Goal: Transaction & Acquisition: Purchase product/service

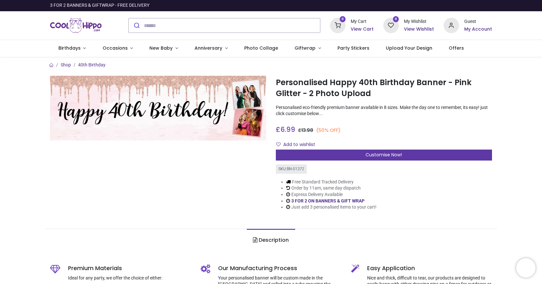
click at [391, 158] on span "Customise Now!" at bounding box center [384, 155] width 36 height 6
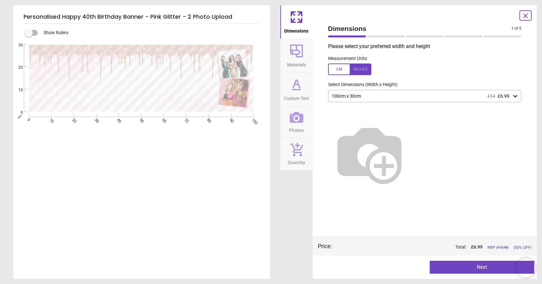
click at [338, 71] on div at bounding box center [349, 70] width 43 height 12
click at [385, 130] on img at bounding box center [369, 154] width 83 height 83
click at [336, 67] on div at bounding box center [349, 70] width 43 height 12
click at [516, 97] on icon at bounding box center [515, 96] width 4 height 2
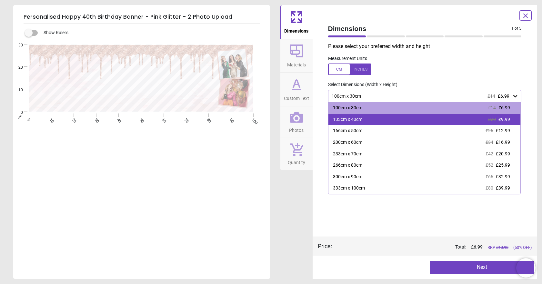
click at [505, 119] on span "£9.99" at bounding box center [504, 119] width 12 height 5
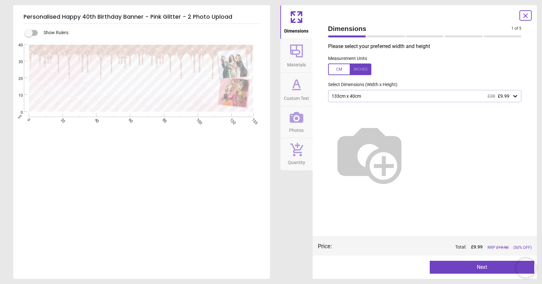
click at [479, 269] on button "Next" at bounding box center [482, 267] width 105 height 13
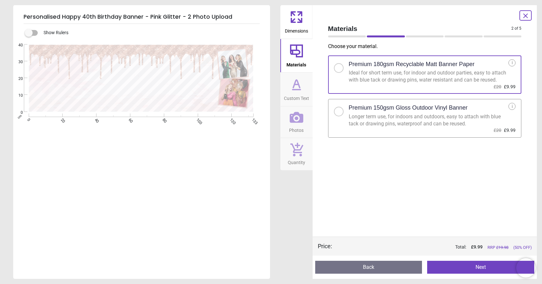
click at [462, 269] on button "Next" at bounding box center [480, 267] width 107 height 13
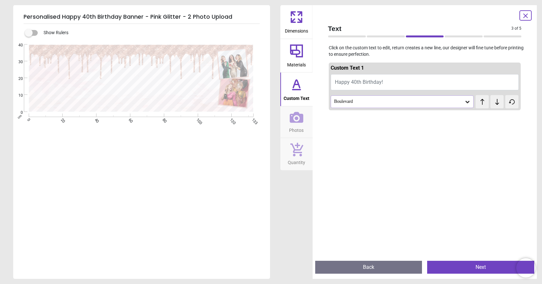
click at [354, 82] on span "Happy 40th Birthday!" at bounding box center [359, 82] width 48 height 6
type textarea "**********"
click at [464, 105] on icon at bounding box center [467, 102] width 6 height 6
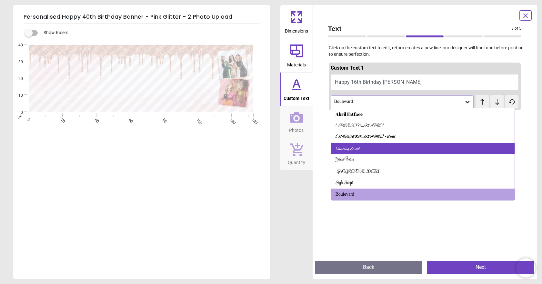
click at [346, 147] on div "Dancing Script" at bounding box center [348, 149] width 25 height 6
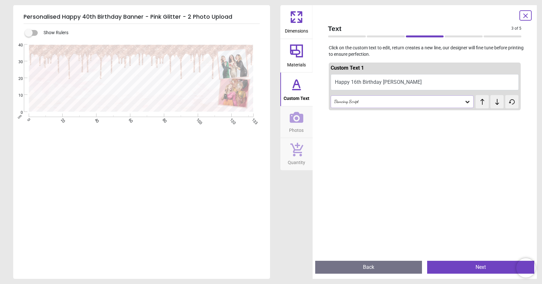
click at [357, 103] on div "Dancing Script" at bounding box center [399, 101] width 131 height 5
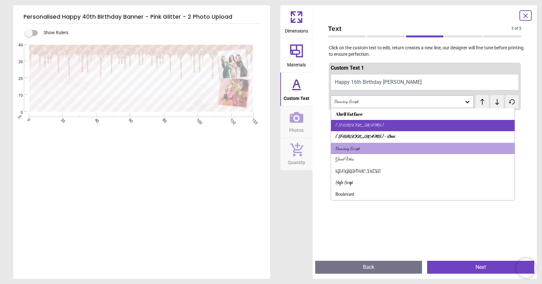
click at [349, 125] on div "Alex Brush" at bounding box center [360, 126] width 48 height 6
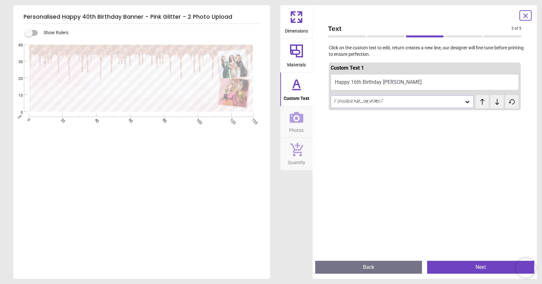
click at [465, 272] on button "Next" at bounding box center [480, 267] width 107 height 13
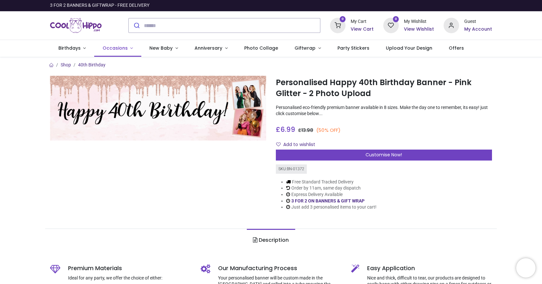
click at [127, 48] on link "Occasions" at bounding box center [117, 48] width 47 height 17
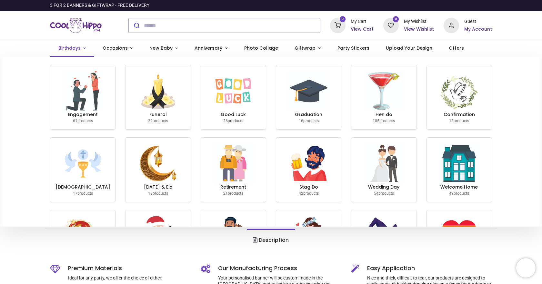
click at [81, 48] on link "Birthdays" at bounding box center [72, 48] width 44 height 17
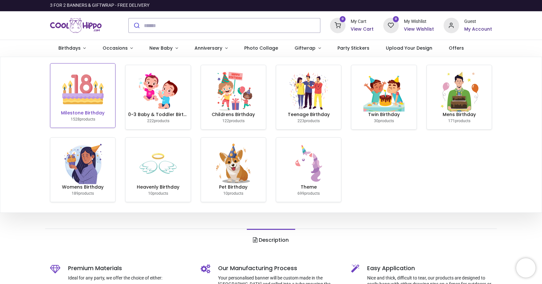
click at [90, 103] on img at bounding box center [82, 89] width 41 height 41
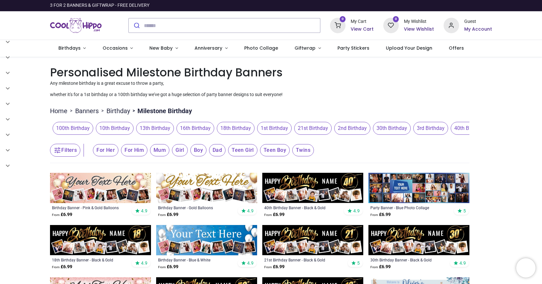
click at [193, 126] on span "16th Birthday" at bounding box center [195, 128] width 38 height 13
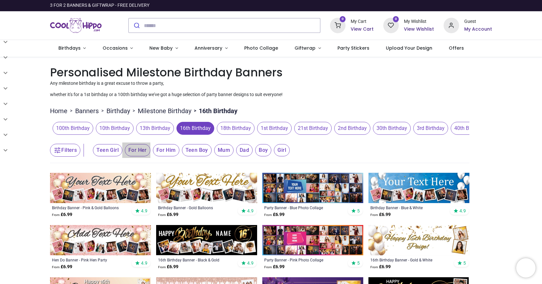
click at [137, 153] on span "For Her" at bounding box center [137, 150] width 25 height 12
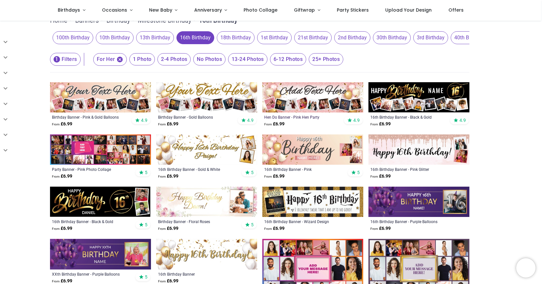
scroll to position [65, 0]
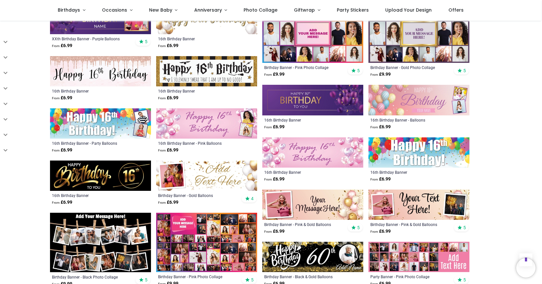
scroll to position [323, 0]
